Goal: Transaction & Acquisition: Book appointment/travel/reservation

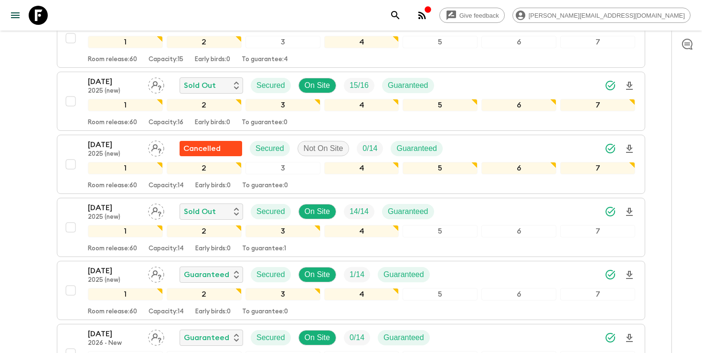
click at [399, 11] on icon "search adventures" at bounding box center [395, 15] width 8 height 8
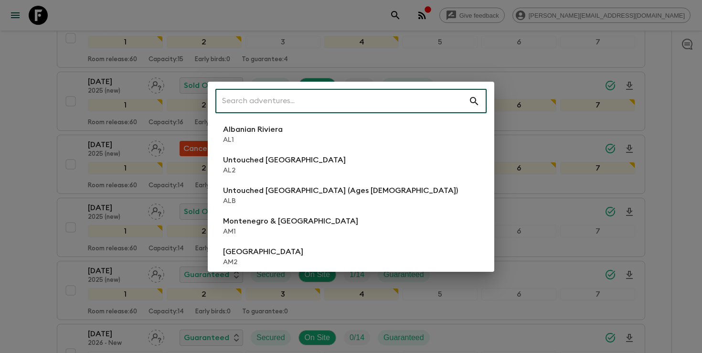
scroll to position [475, 0]
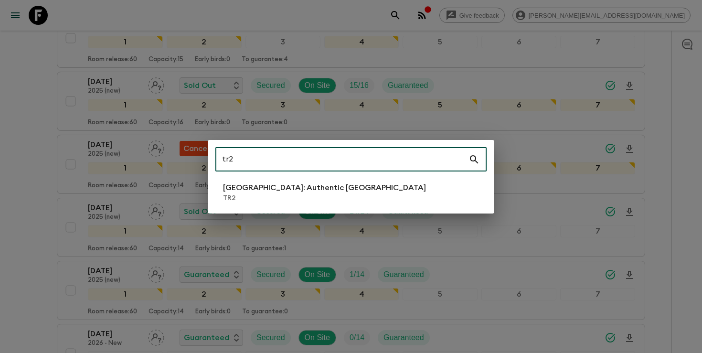
type input "tr2"
click at [326, 194] on li "[GEOGRAPHIC_DATA]: Authentic [GEOGRAPHIC_DATA] TR2" at bounding box center [350, 192] width 271 height 27
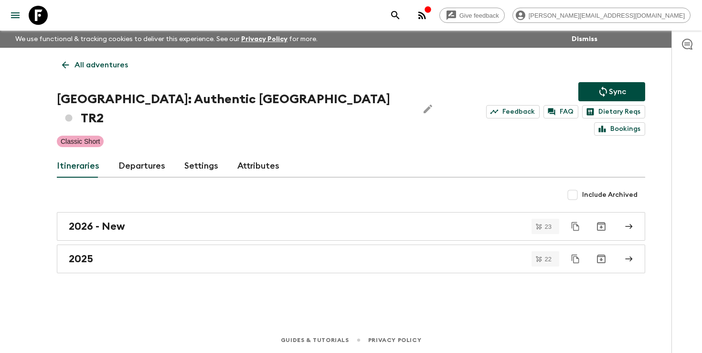
click at [142, 155] on link "Departures" at bounding box center [141, 166] width 47 height 23
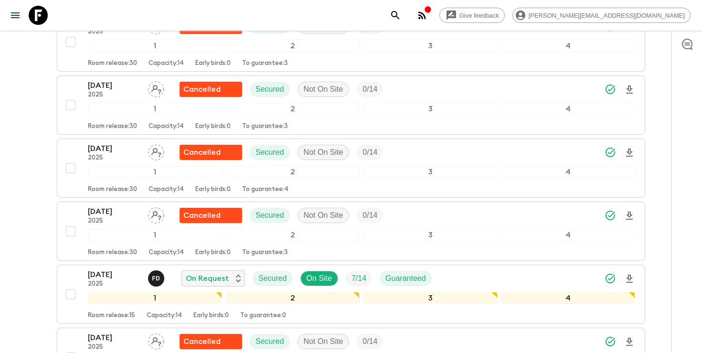
scroll to position [1165, 0]
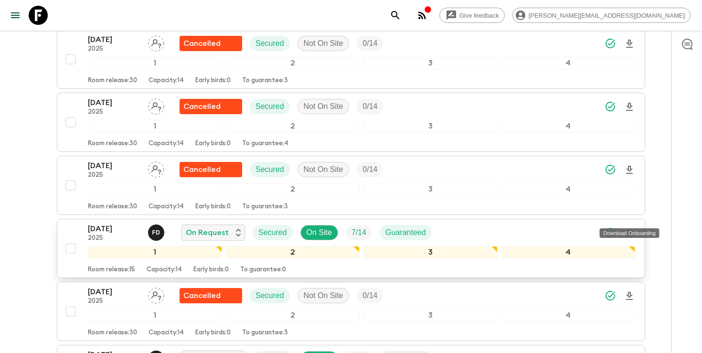
click at [631, 227] on icon "Download Onboarding" at bounding box center [628, 232] width 11 height 11
